Goal: Information Seeking & Learning: Learn about a topic

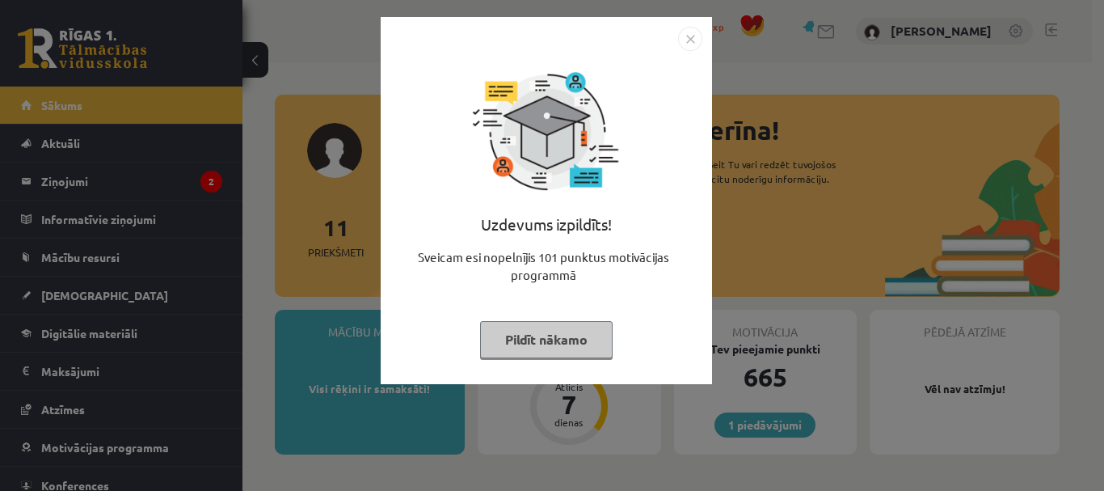
click at [580, 339] on button "Pildīt nākamo" at bounding box center [546, 339] width 133 height 37
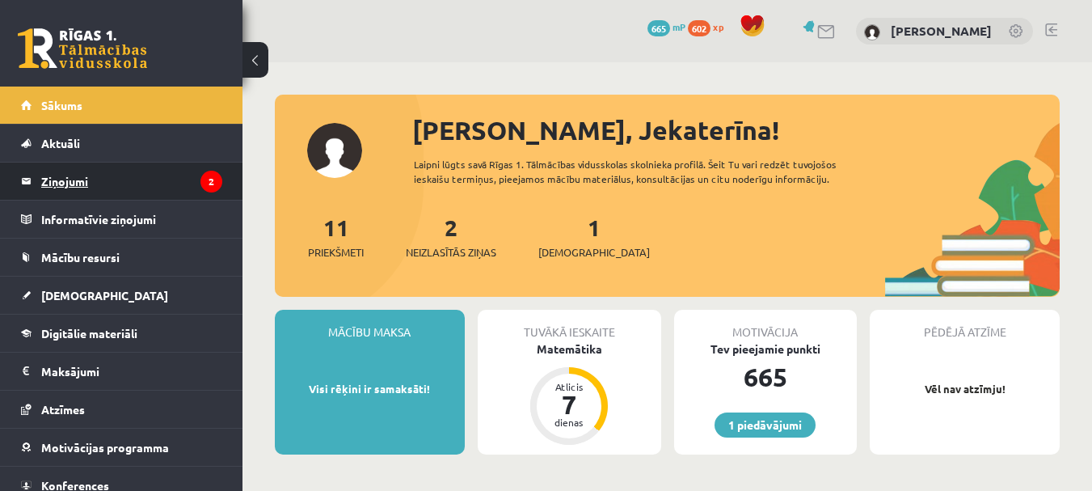
click at [147, 171] on legend "Ziņojumi 2" at bounding box center [131, 180] width 181 height 37
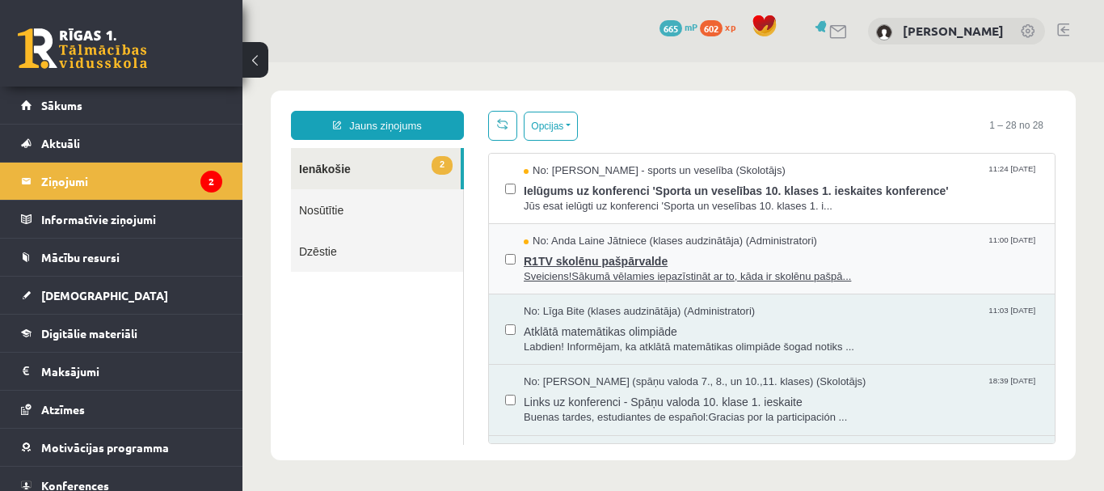
click at [702, 254] on span "R1TV skolēnu pašpārvalde" at bounding box center [781, 259] width 515 height 20
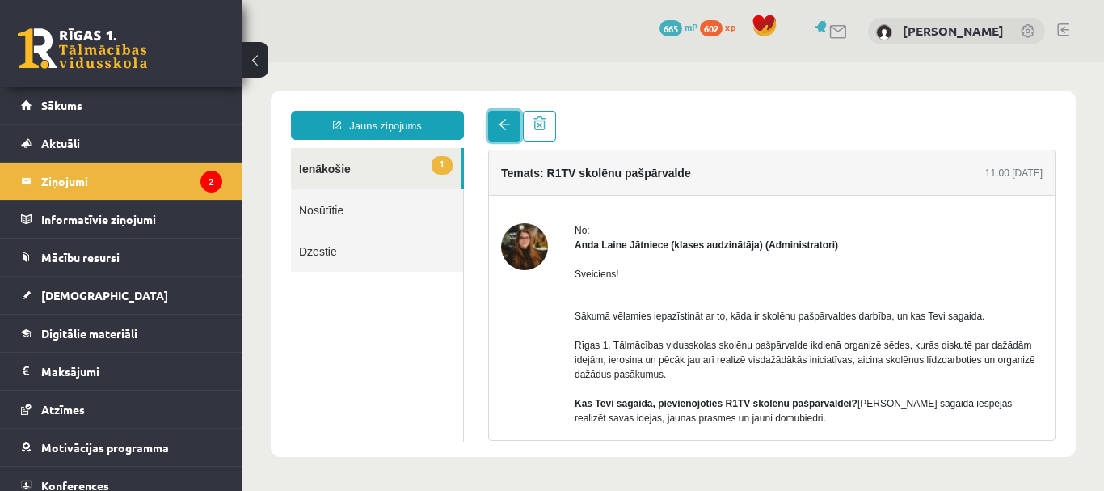
click at [512, 125] on link at bounding box center [504, 126] width 32 height 31
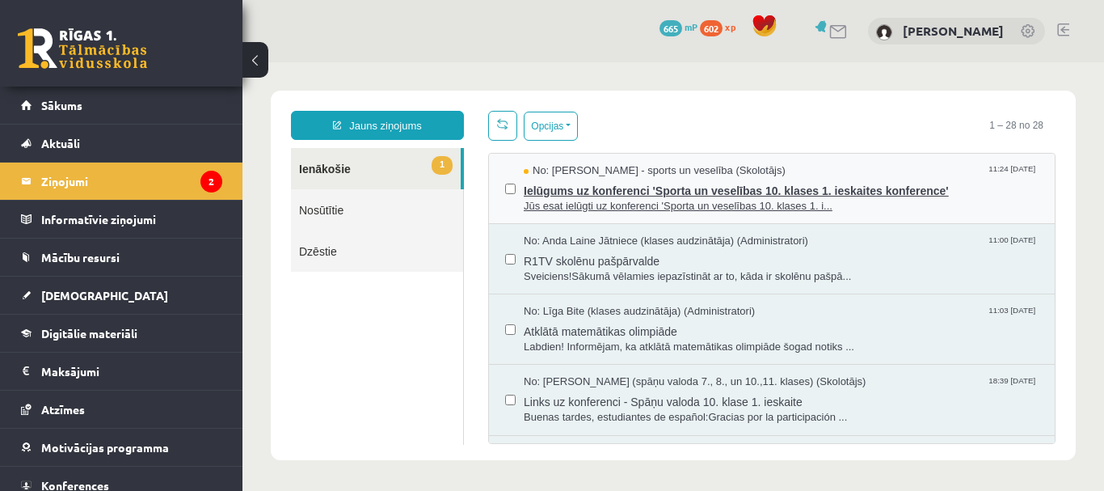
click at [577, 187] on span "Ielūgums uz konferenci 'Sporta un veselības 10. klases 1. ieskaites konference'" at bounding box center [781, 189] width 515 height 20
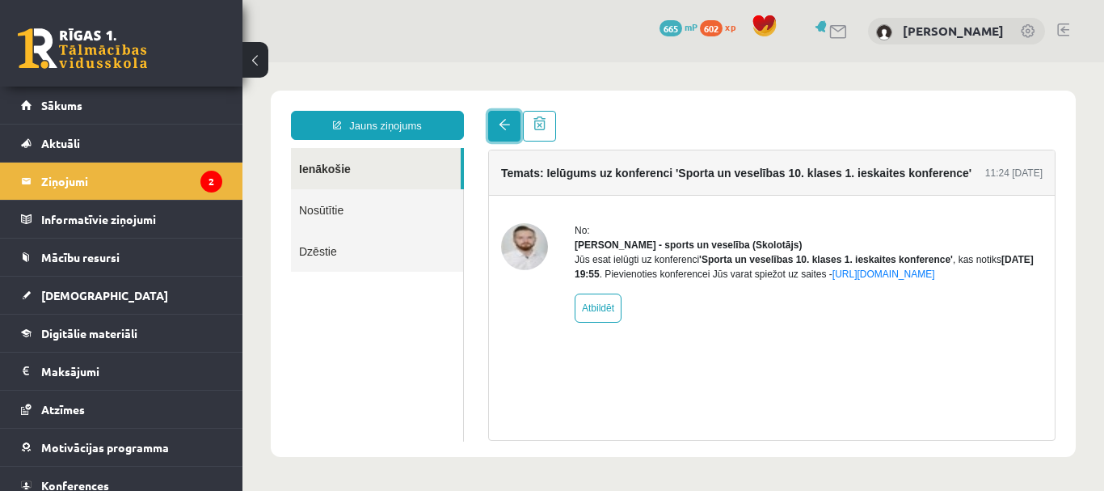
click at [499, 124] on span at bounding box center [504, 124] width 11 height 11
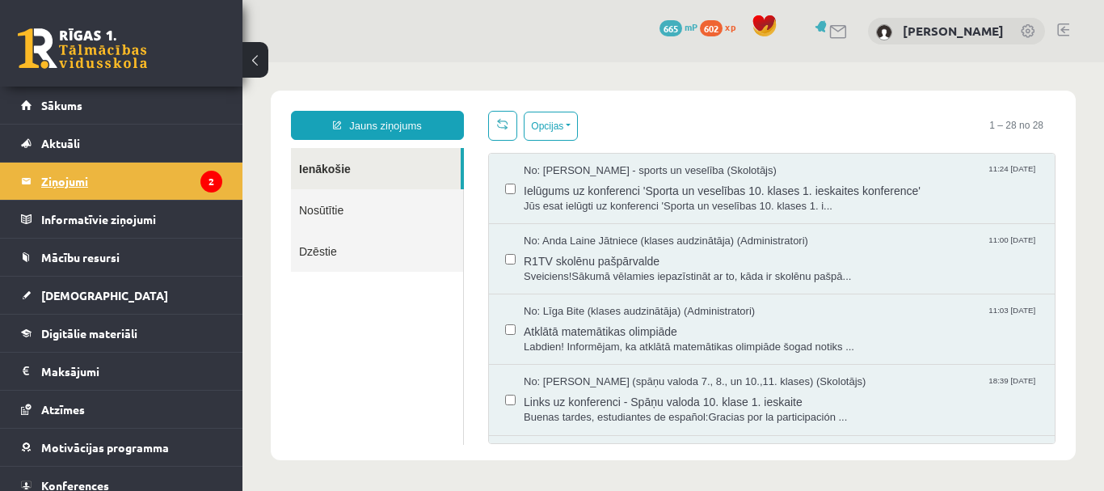
click at [171, 174] on legend "Ziņojumi 2" at bounding box center [131, 180] width 181 height 37
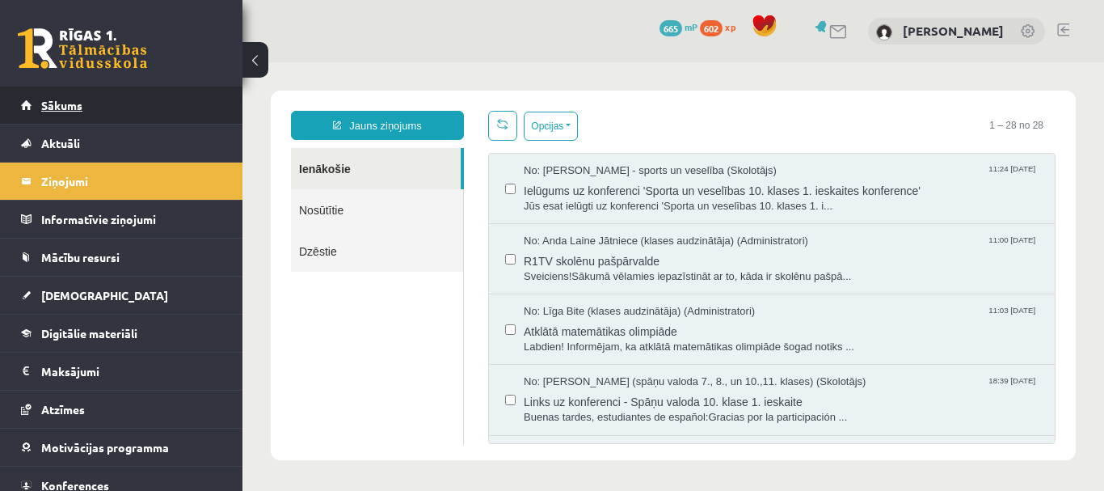
click at [104, 98] on link "Sākums" at bounding box center [121, 104] width 201 height 37
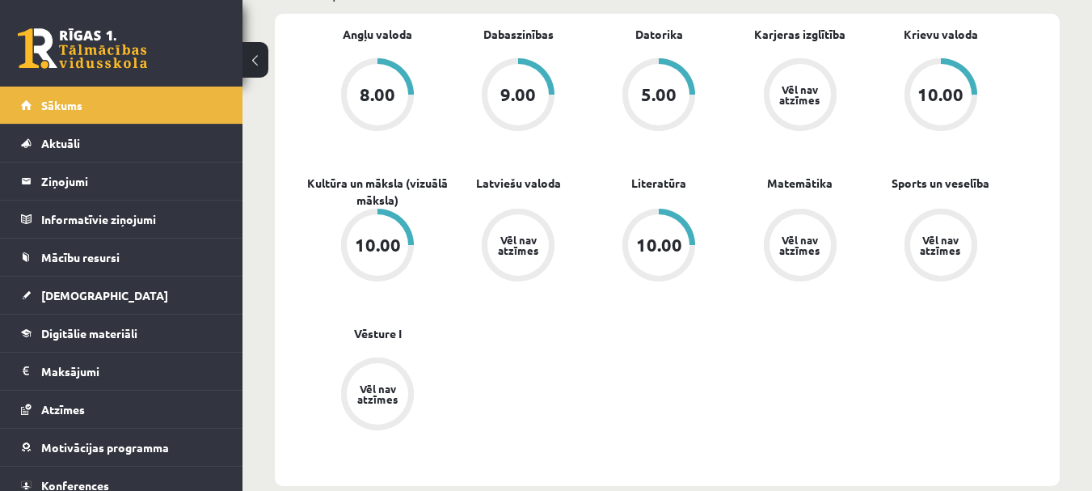
scroll to position [485, 0]
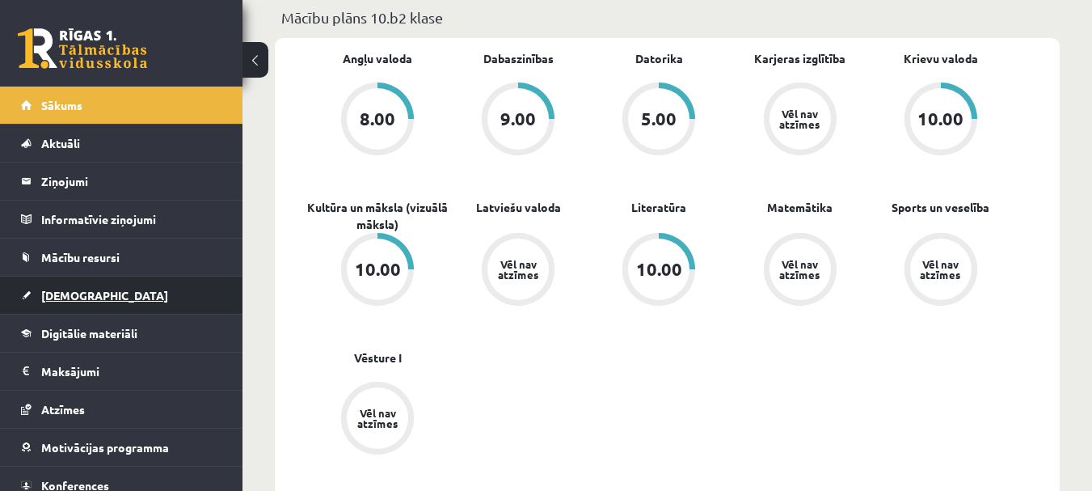
click at [91, 293] on link "[DEMOGRAPHIC_DATA]" at bounding box center [121, 294] width 201 height 37
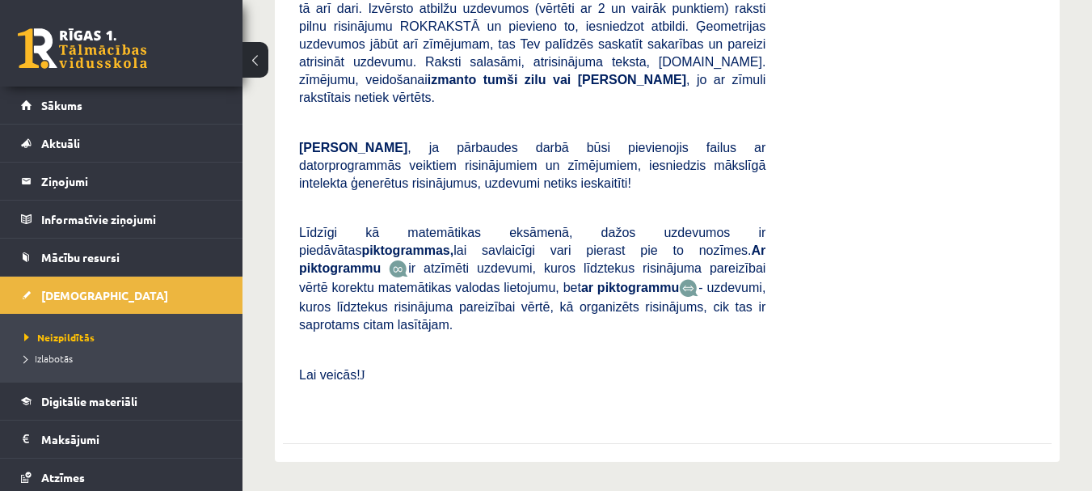
click at [82, 329] on li "Neizpildītās" at bounding box center [125, 336] width 202 height 21
click at [89, 339] on span "Neizpildītās" at bounding box center [59, 337] width 70 height 13
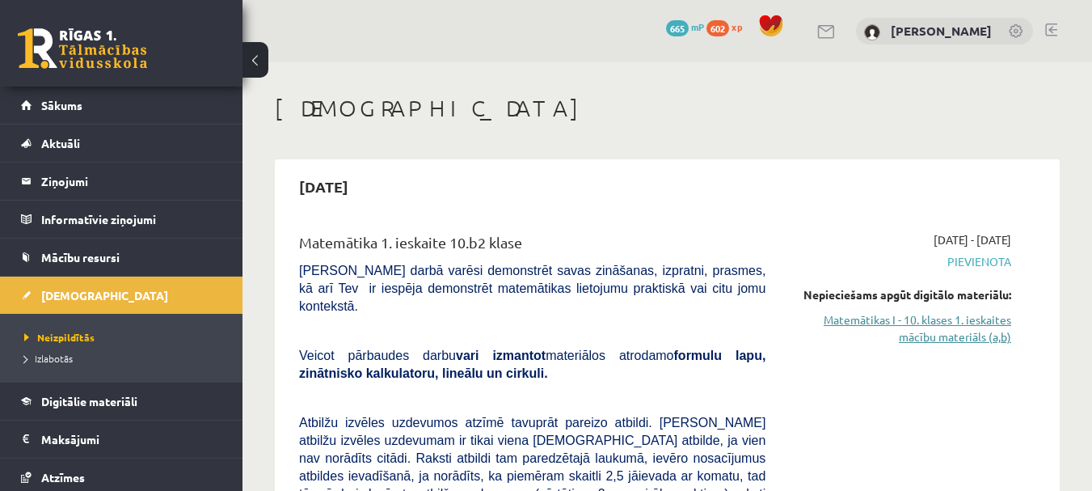
click at [905, 319] on link "Matemātikas I - 10. klases 1. ieskaites mācību materiāls (a,b)" at bounding box center [899, 328] width 221 height 34
click at [967, 327] on link "Matemātikas I - 10. klases 1. ieskaites mācību materiāls (a,b)" at bounding box center [899, 328] width 221 height 34
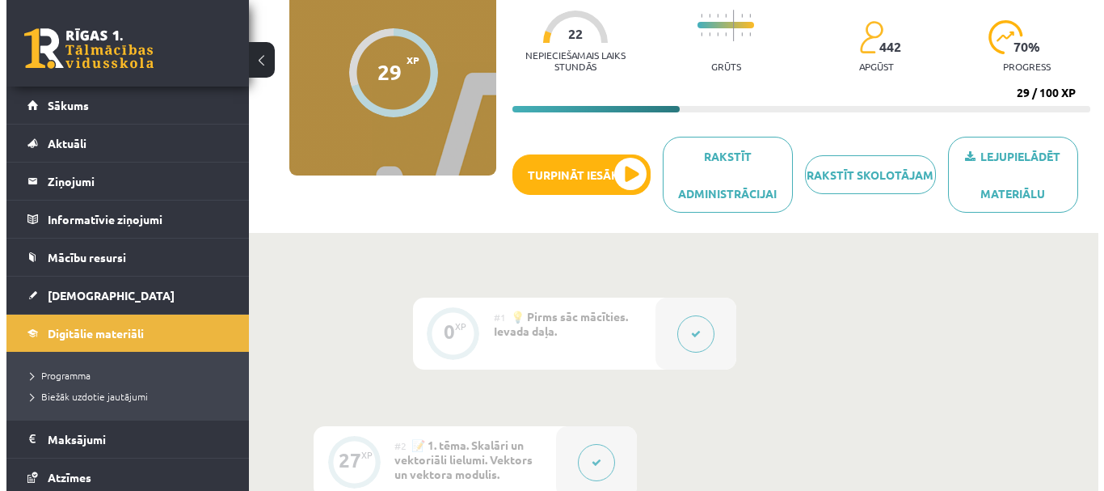
scroll to position [162, 0]
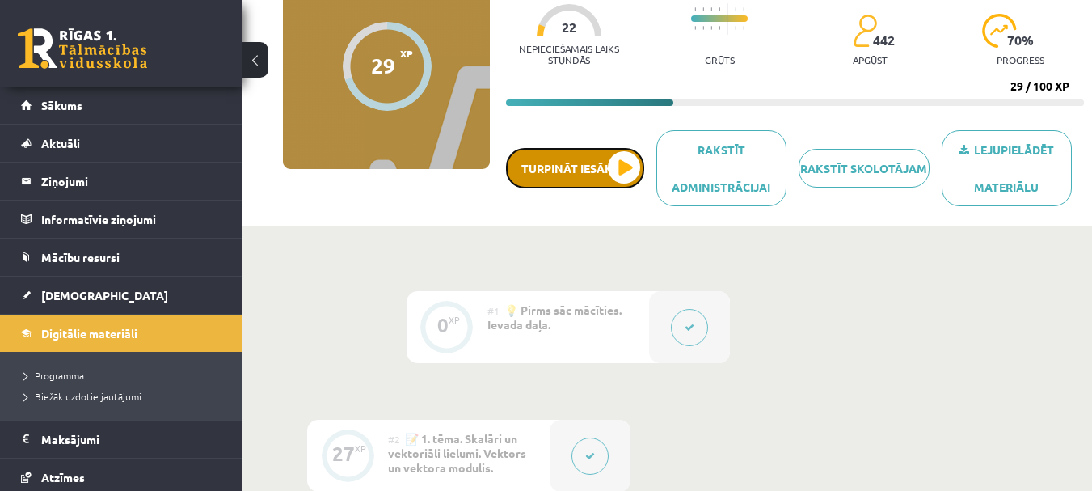
click at [621, 169] on button "Turpināt iesākto" at bounding box center [575, 168] width 138 height 40
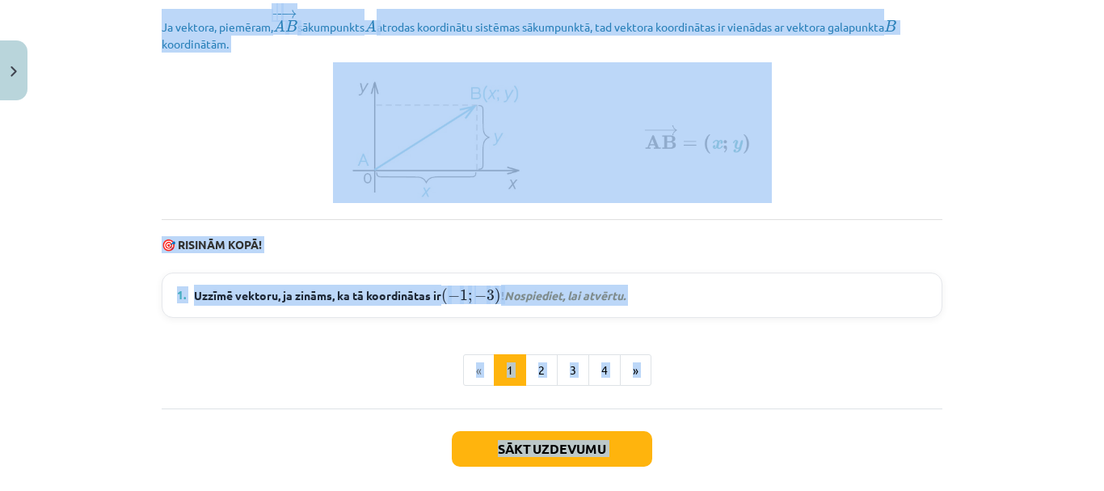
scroll to position [2343, 0]
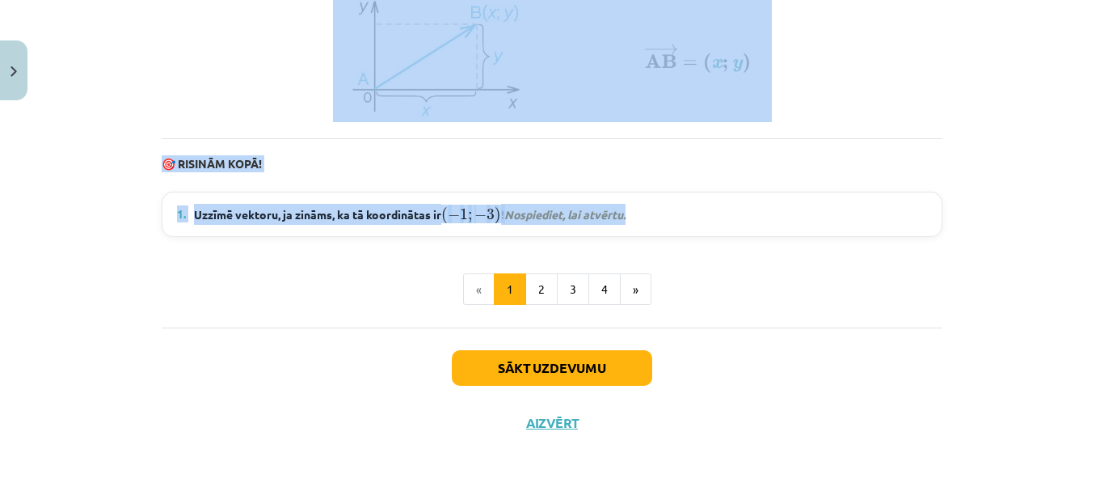
drag, startPoint x: 350, startPoint y: 239, endPoint x: 688, endPoint y: 212, distance: 338.9
copy div "Vektori koordinātu formā un darbības ar tiem 💡 Materiāls tev palīdzēs: Uzzināt …"
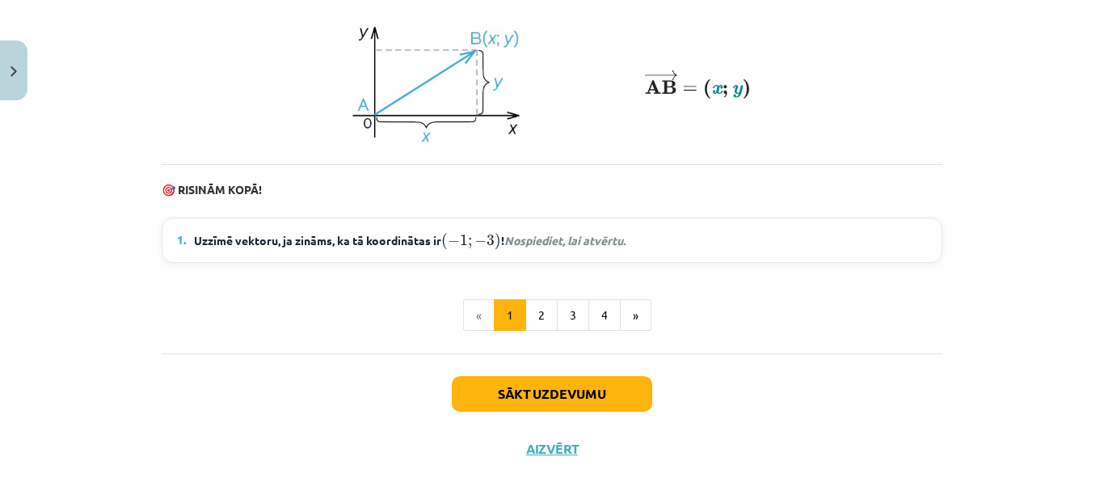
scroll to position [2350, 0]
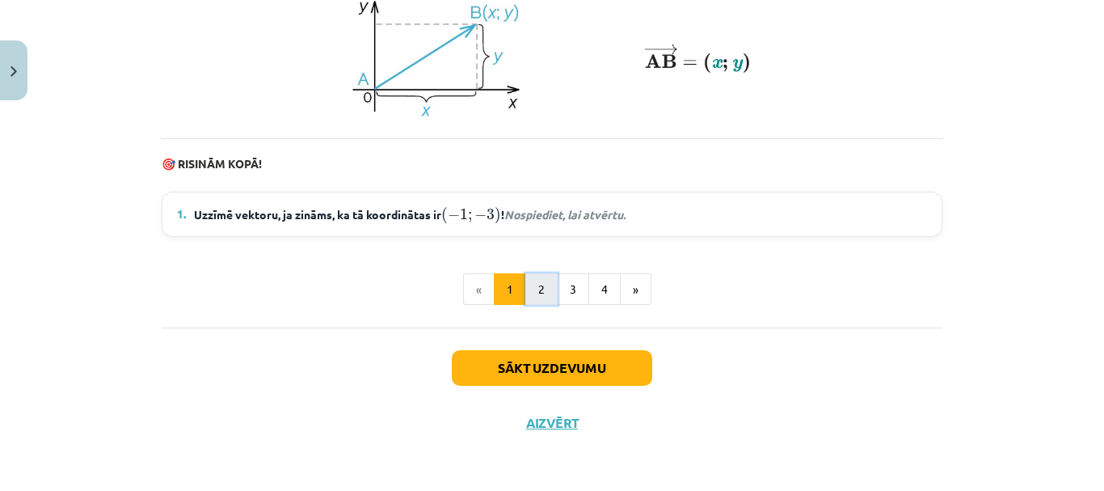
click at [540, 284] on button "2" at bounding box center [541, 289] width 32 height 32
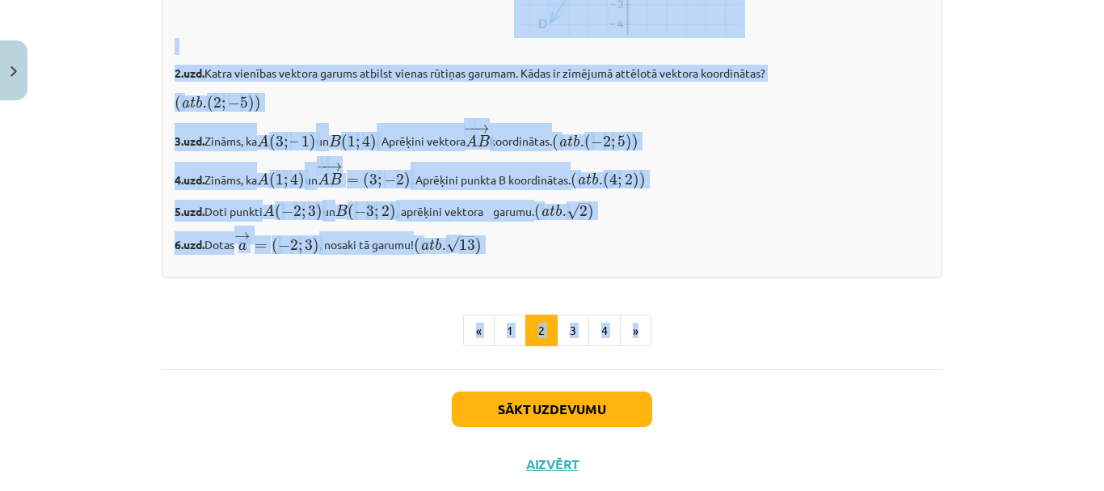
scroll to position [2895, 0]
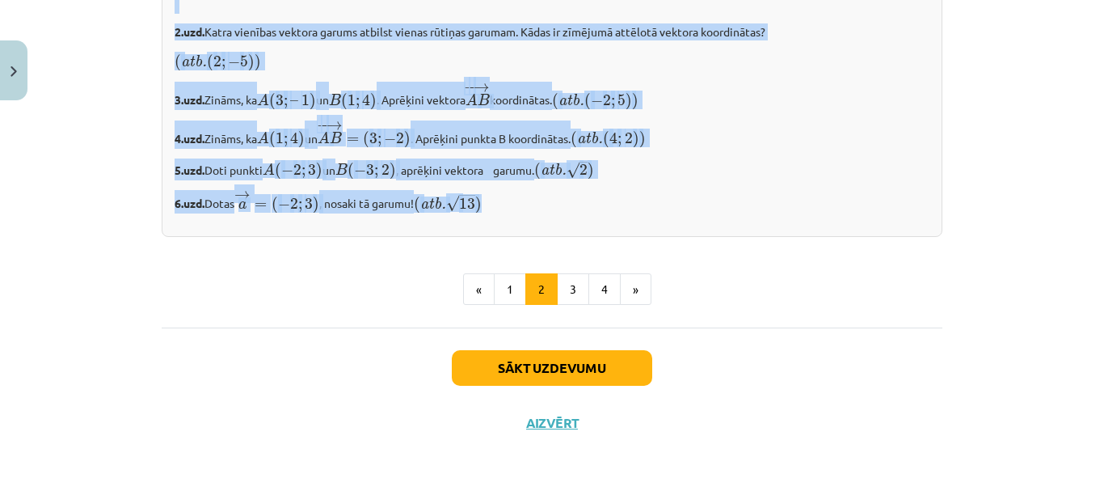
drag, startPoint x: 226, startPoint y: 78, endPoint x: 707, endPoint y: 188, distance: 493.2
click at [707, 188] on div "Mācību tēma: Matemātikas i - 10. klases 1. ieskaites mācību materiāls (a,b) #8 …" at bounding box center [552, 245] width 1104 height 491
copy div "7. tēma. Vektori koordinātu formā un darbības ar tiem. 12 XP Saņemsi Sarežģīts …"
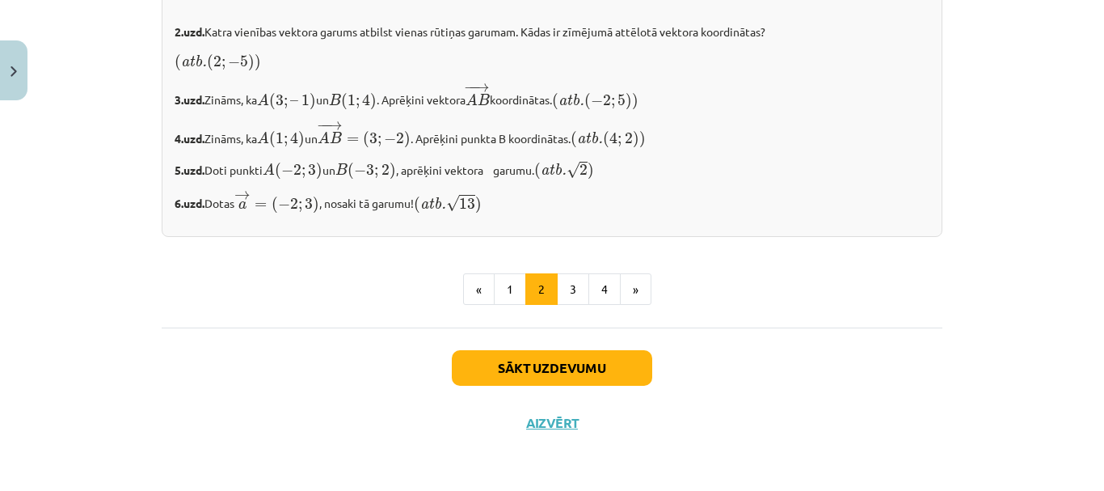
click at [689, 215] on div "✍️ RISINI PATS! 1.uzd. Aplūko zīmējumu un pieraksti vektorus, izmantojot vienīb…" at bounding box center [552, 4] width 781 height 465
click at [570, 280] on button "3" at bounding box center [573, 289] width 32 height 32
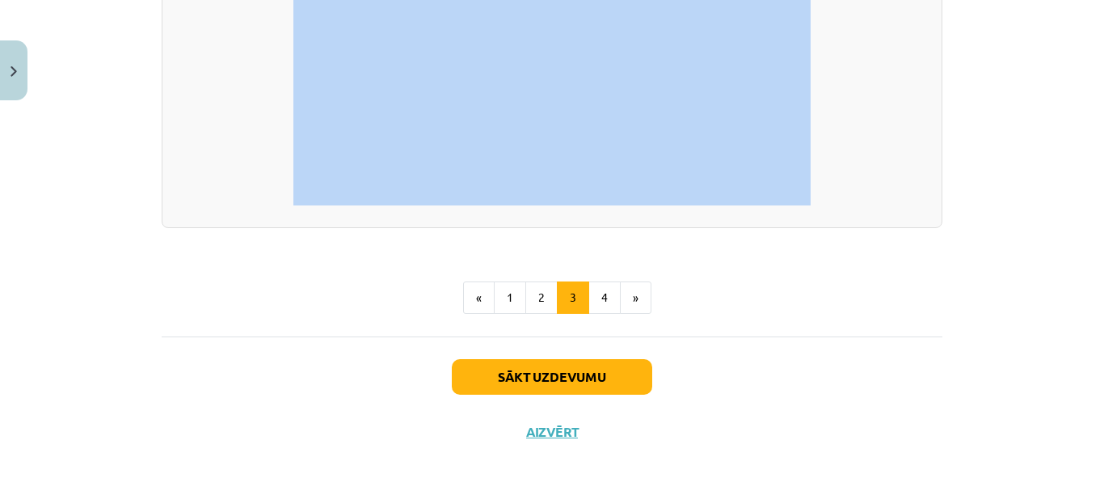
scroll to position [3232, 0]
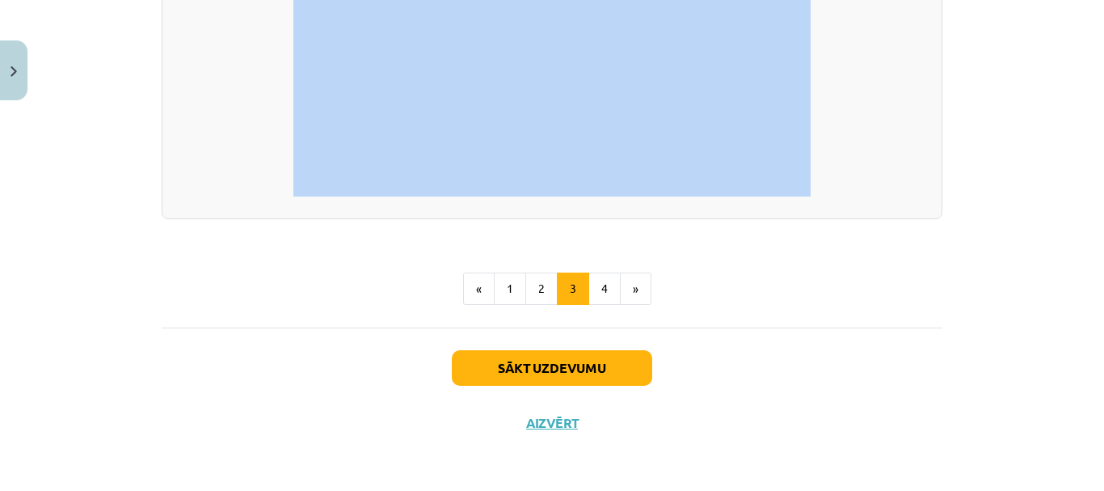
drag, startPoint x: 403, startPoint y: 71, endPoint x: 868, endPoint y: 343, distance: 538.6
copy div "Darbībām ar vektoriem koordinātu formā Ja vektori doti koordinātu formā un , ta…"
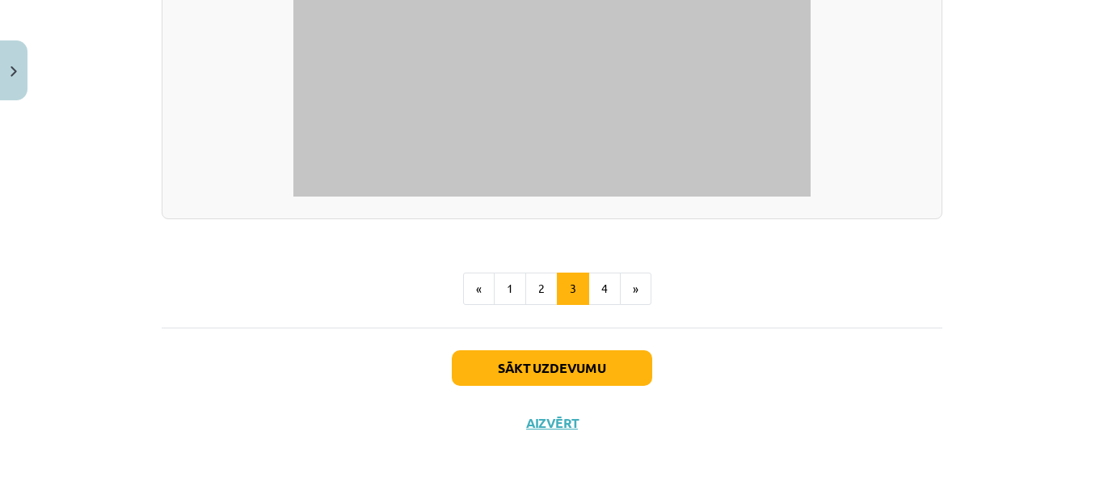
scroll to position [3208, 0]
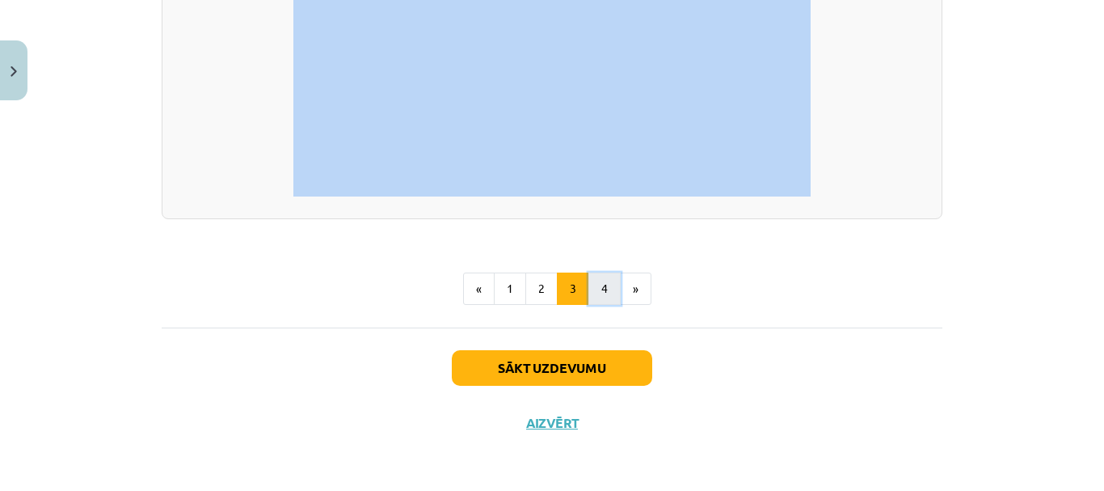
click at [600, 305] on button "4" at bounding box center [604, 288] width 32 height 32
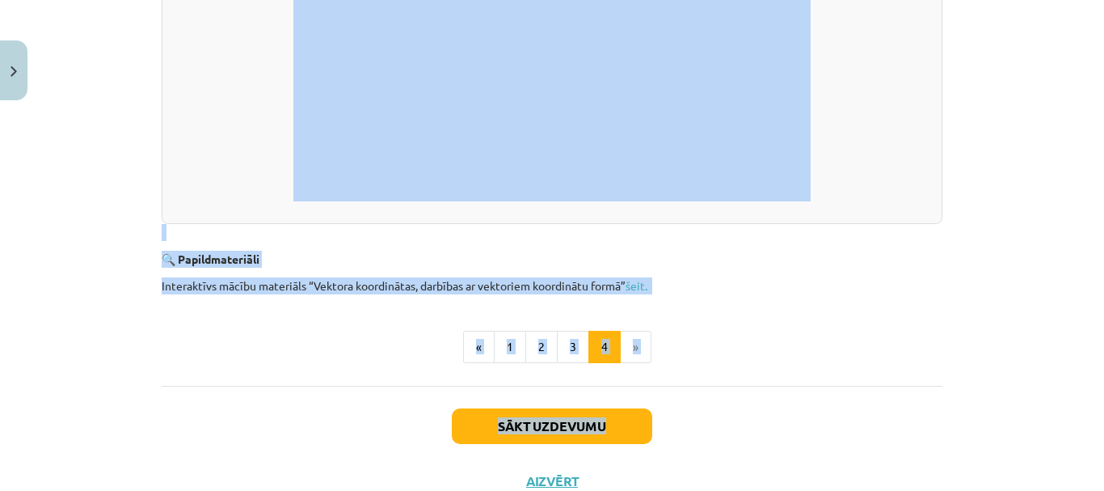
scroll to position [624, 0]
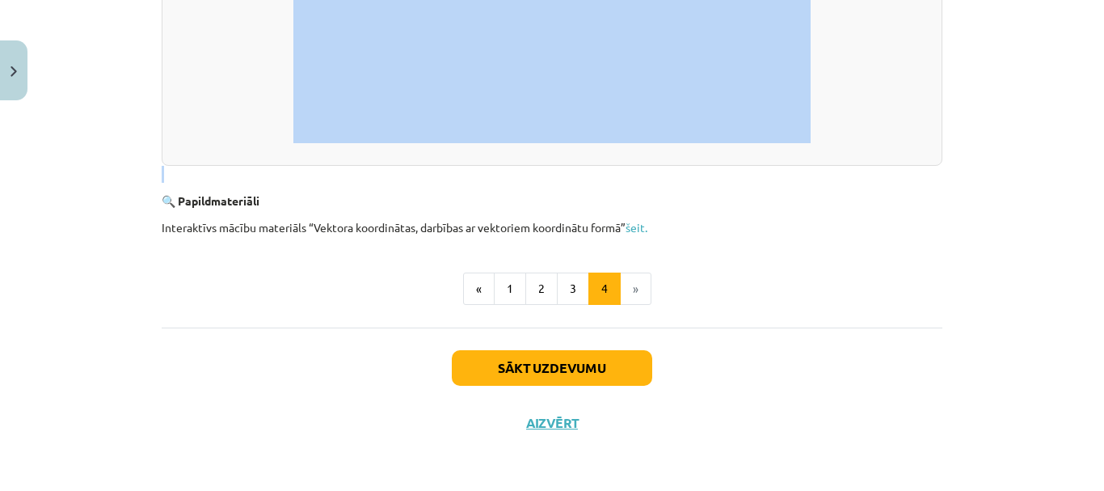
drag, startPoint x: 231, startPoint y: 74, endPoint x: 836, endPoint y: 169, distance: 611.8
click at [836, 169] on div "Mācību tēma: Matemātikas i - 10. klases 1. ieskaites mācību materiāls (a,b) #8 …" at bounding box center [552, 245] width 1104 height 491
copy div ". tēma. Vektori koordinātu formā un darbības ar tiem. 12 XP Saņemsi Sarežģīts 4…"
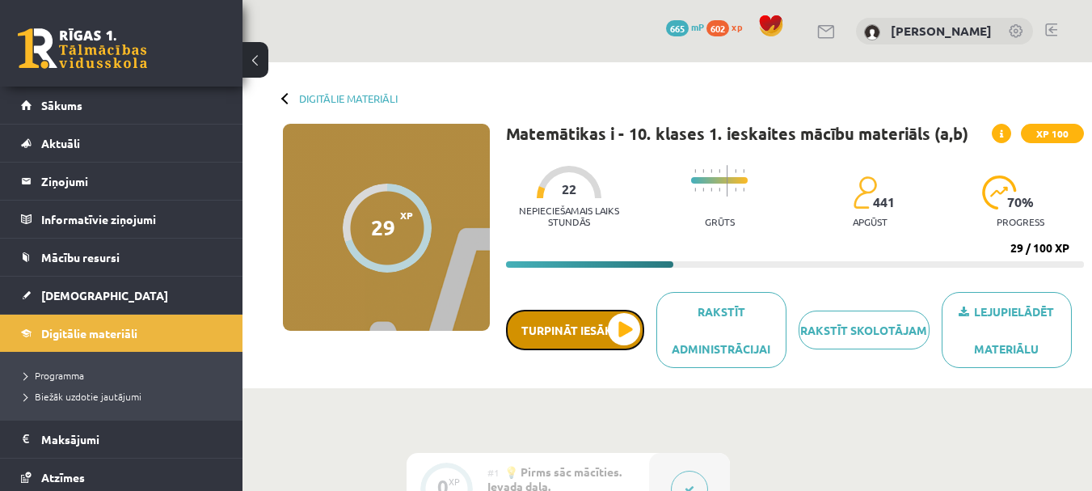
click at [620, 327] on button "Turpināt iesākto" at bounding box center [575, 329] width 138 height 40
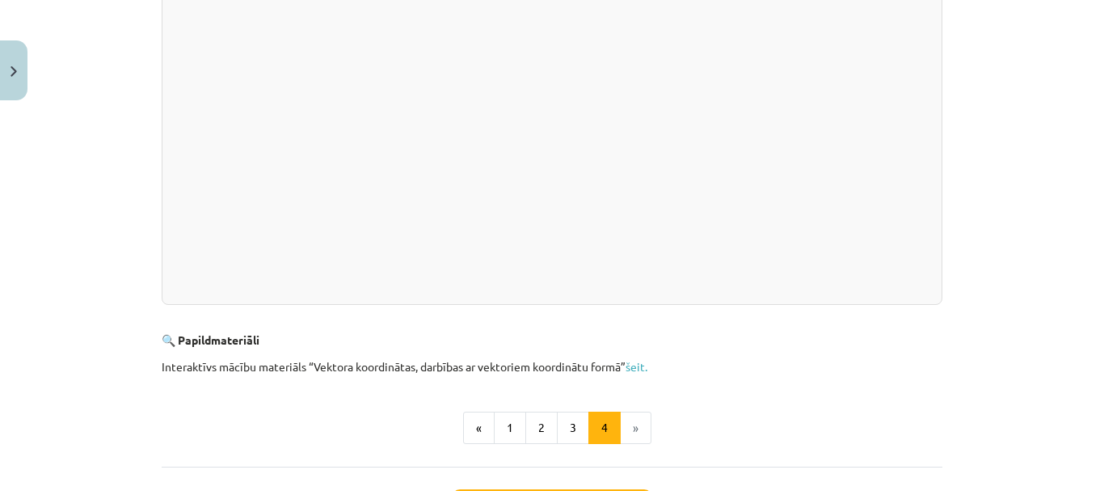
scroll to position [404, 0]
